Goal: Check status: Check status

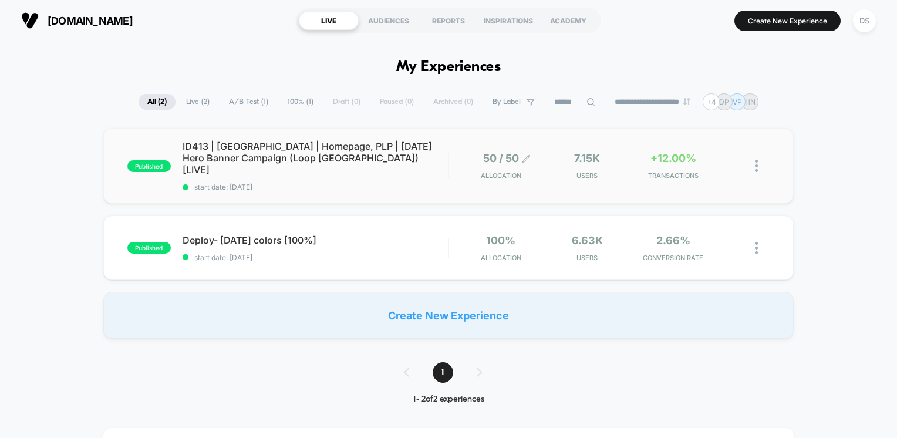
click at [493, 153] on span "50 / 50" at bounding box center [501, 158] width 36 height 12
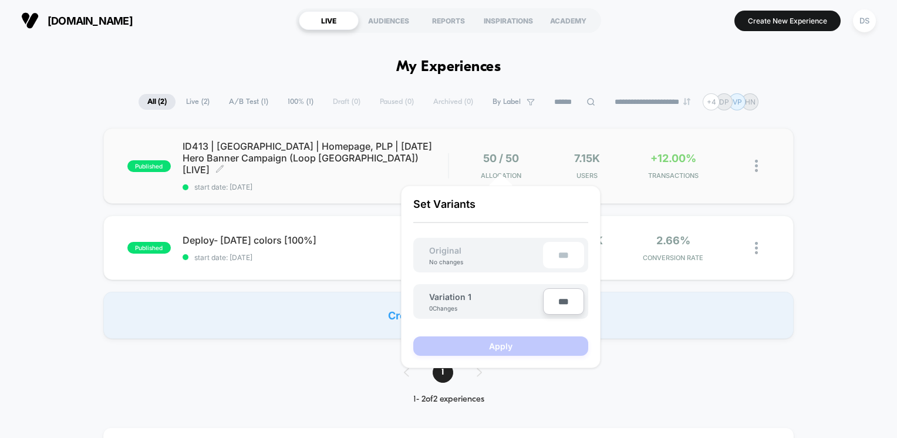
click at [399, 156] on span "ID413 | [GEOGRAPHIC_DATA] | Homepage, PLP | [DATE] Hero Banner Campaign (Loop […" at bounding box center [316, 157] width 266 height 35
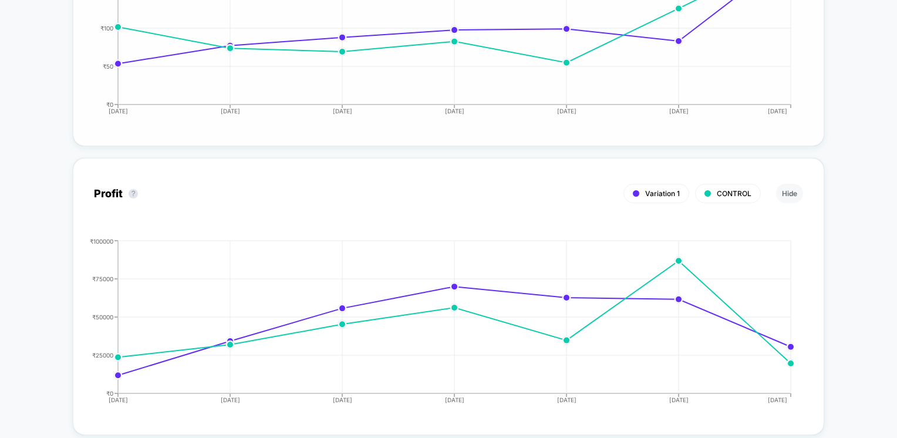
scroll to position [1644, 0]
